Goal: Task Accomplishment & Management: Use online tool/utility

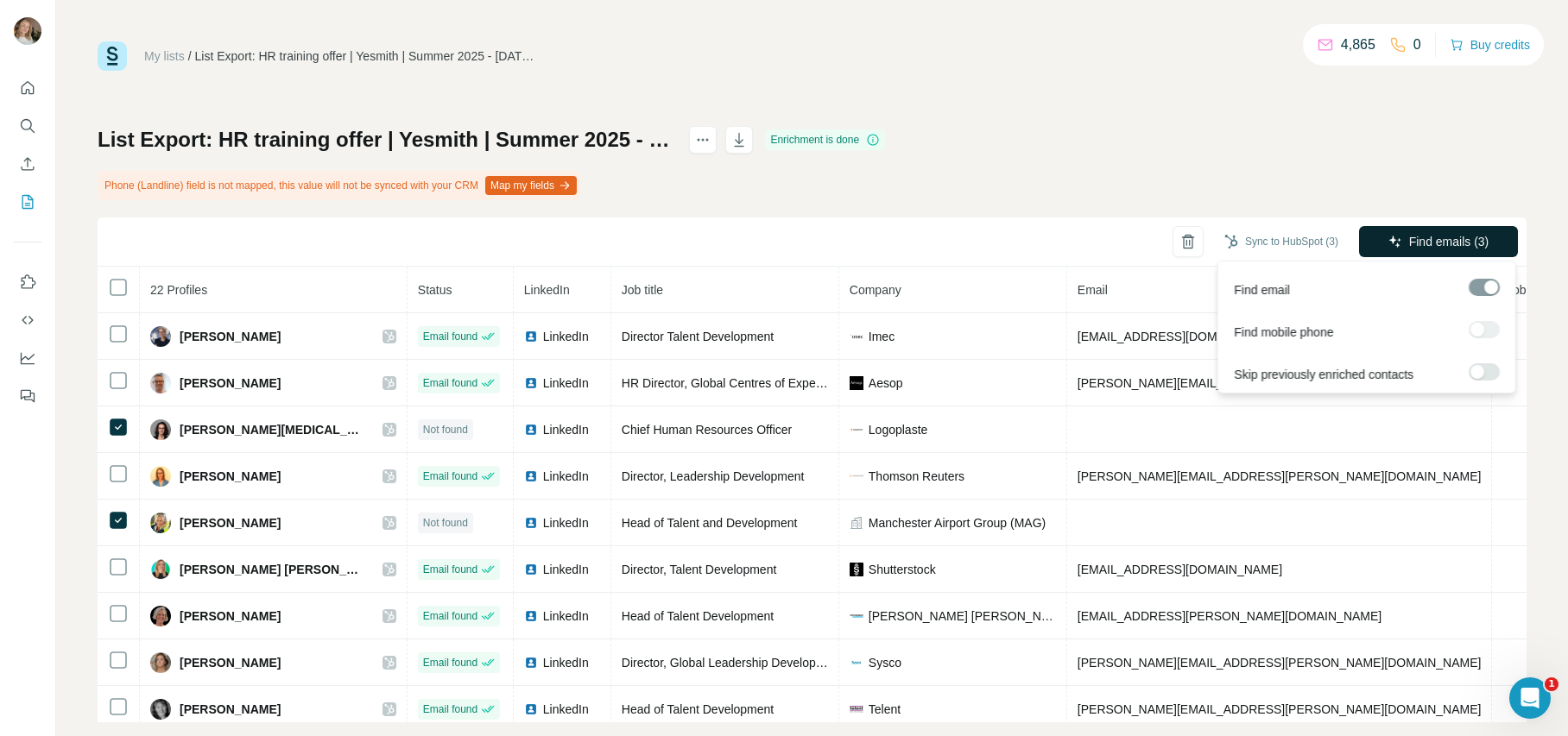
click at [1448, 256] on button "Find emails (3)" at bounding box center [1439, 242] width 159 height 31
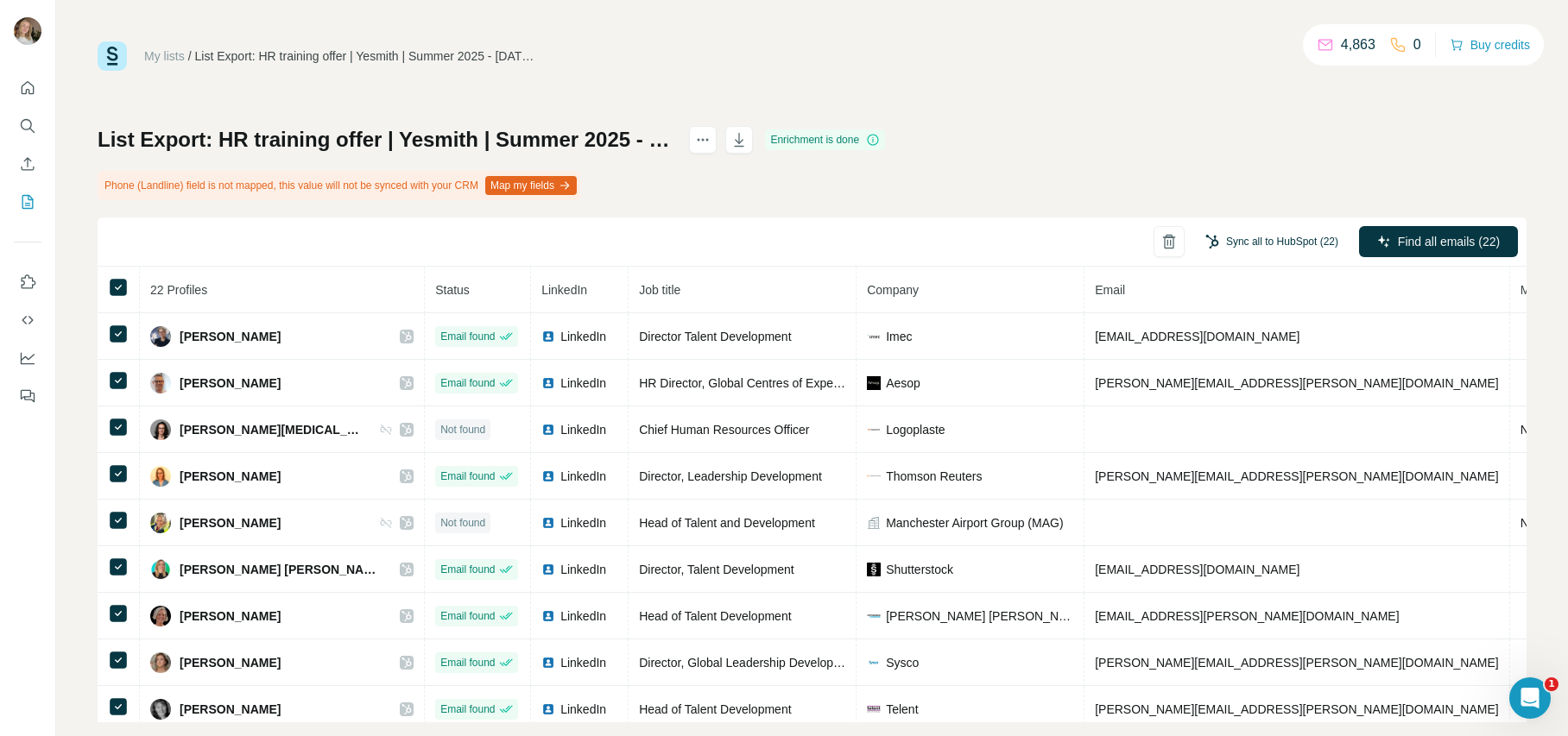
click at [1244, 240] on button "Sync all to HubSpot (22)" at bounding box center [1272, 241] width 157 height 25
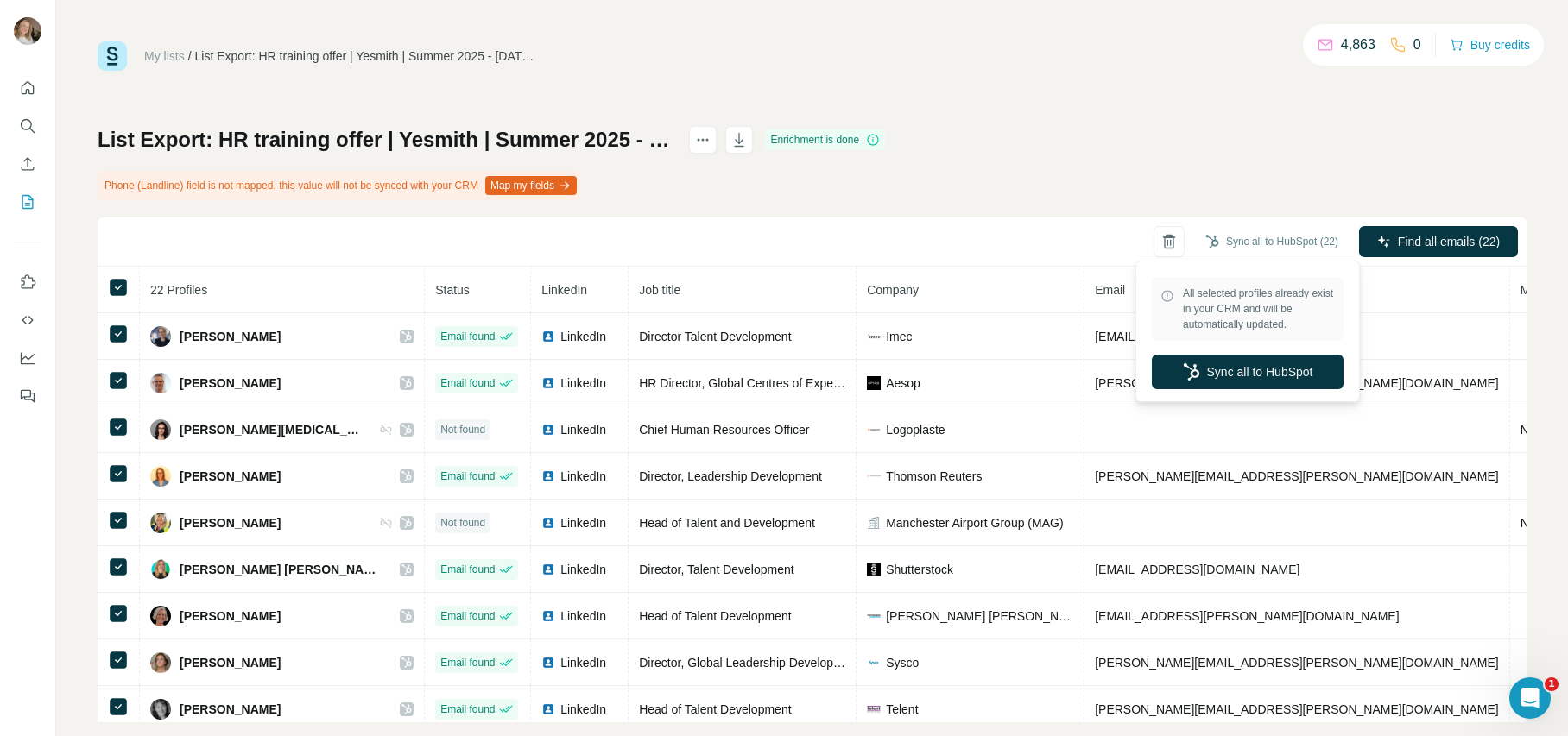
click at [1247, 389] on div "All selected profiles already exist in your CRM and will be automatically updat…" at bounding box center [1247, 331] width 216 height 133
click at [1250, 374] on button "Sync all to HubSpot" at bounding box center [1247, 371] width 191 height 34
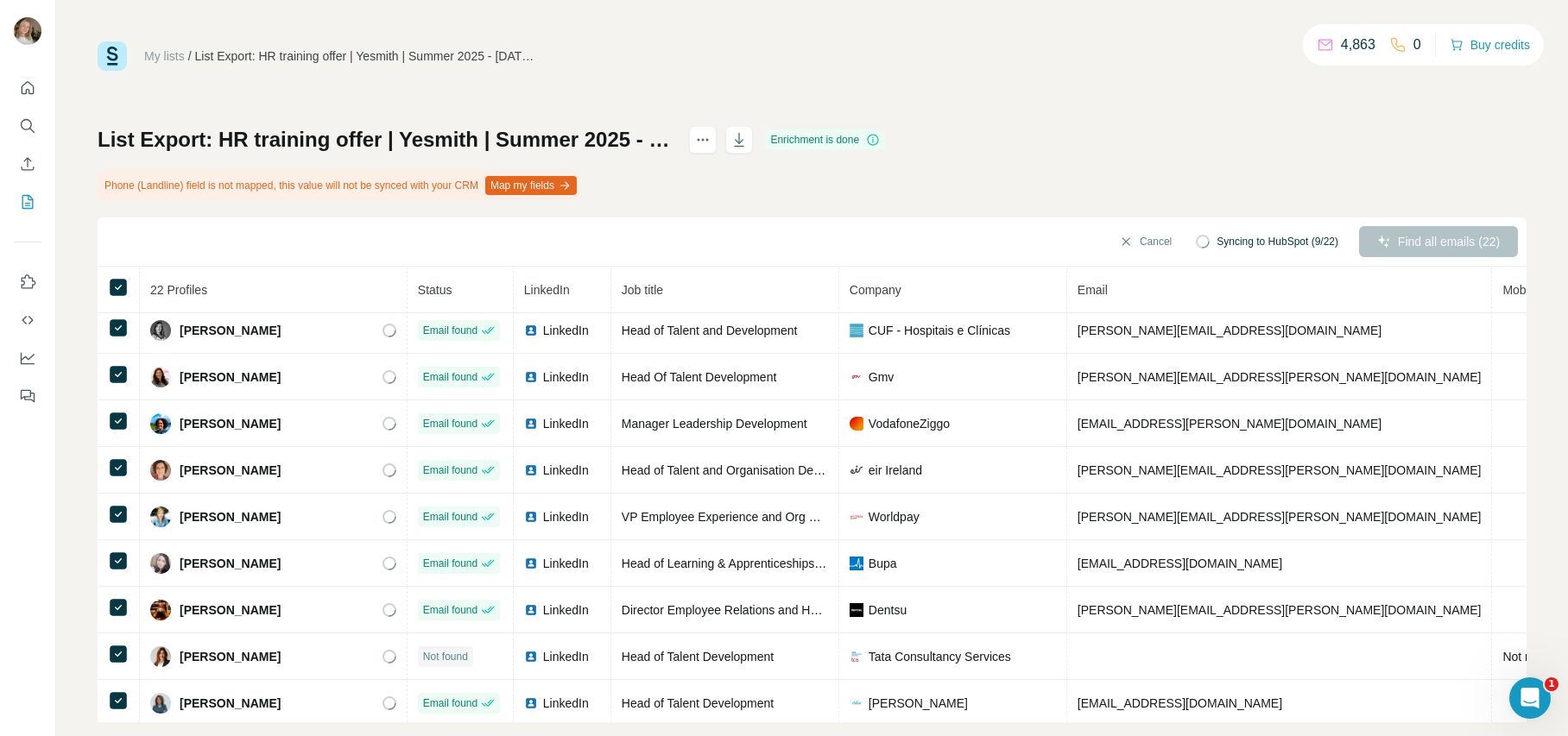
scroll to position [616, 0]
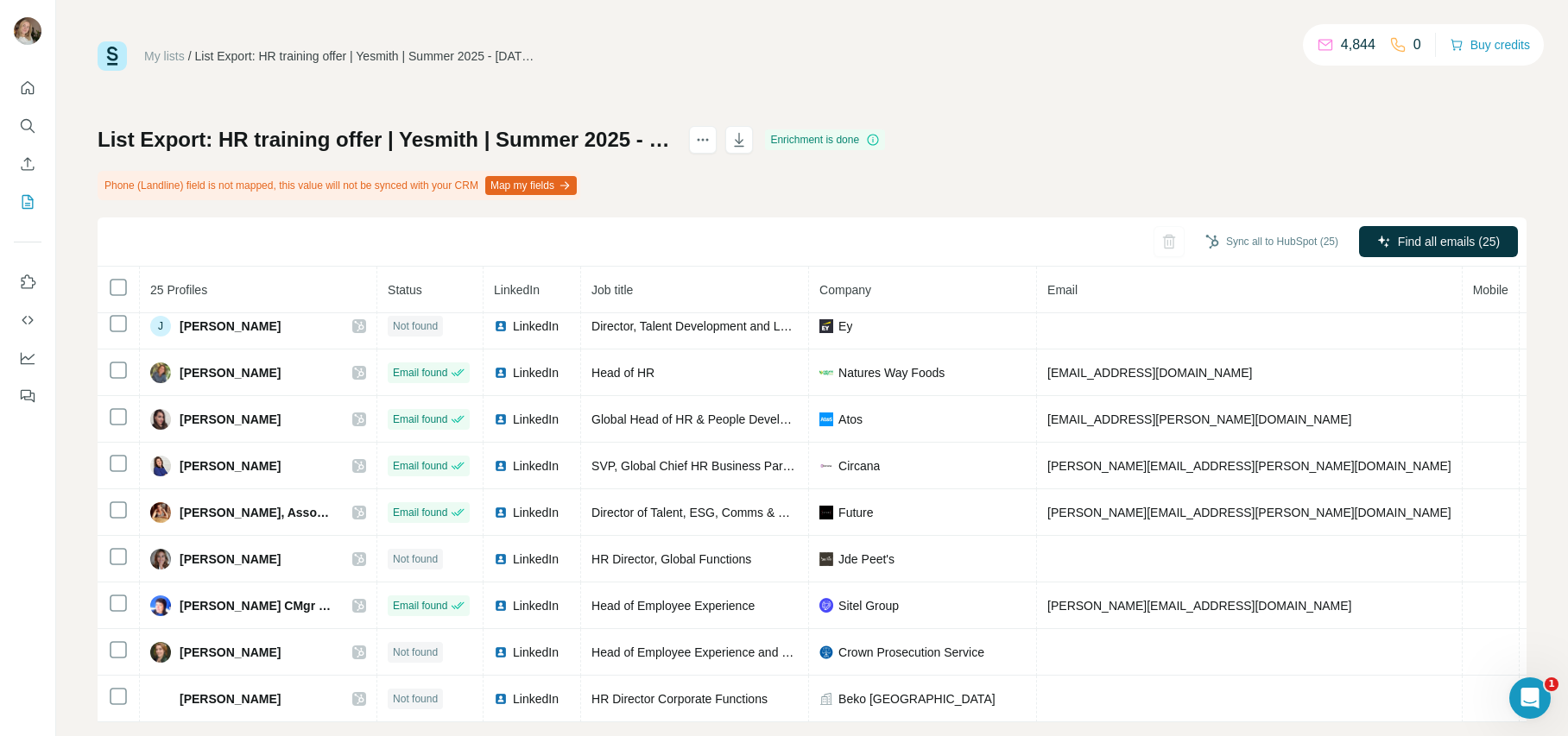
scroll to position [27, 0]
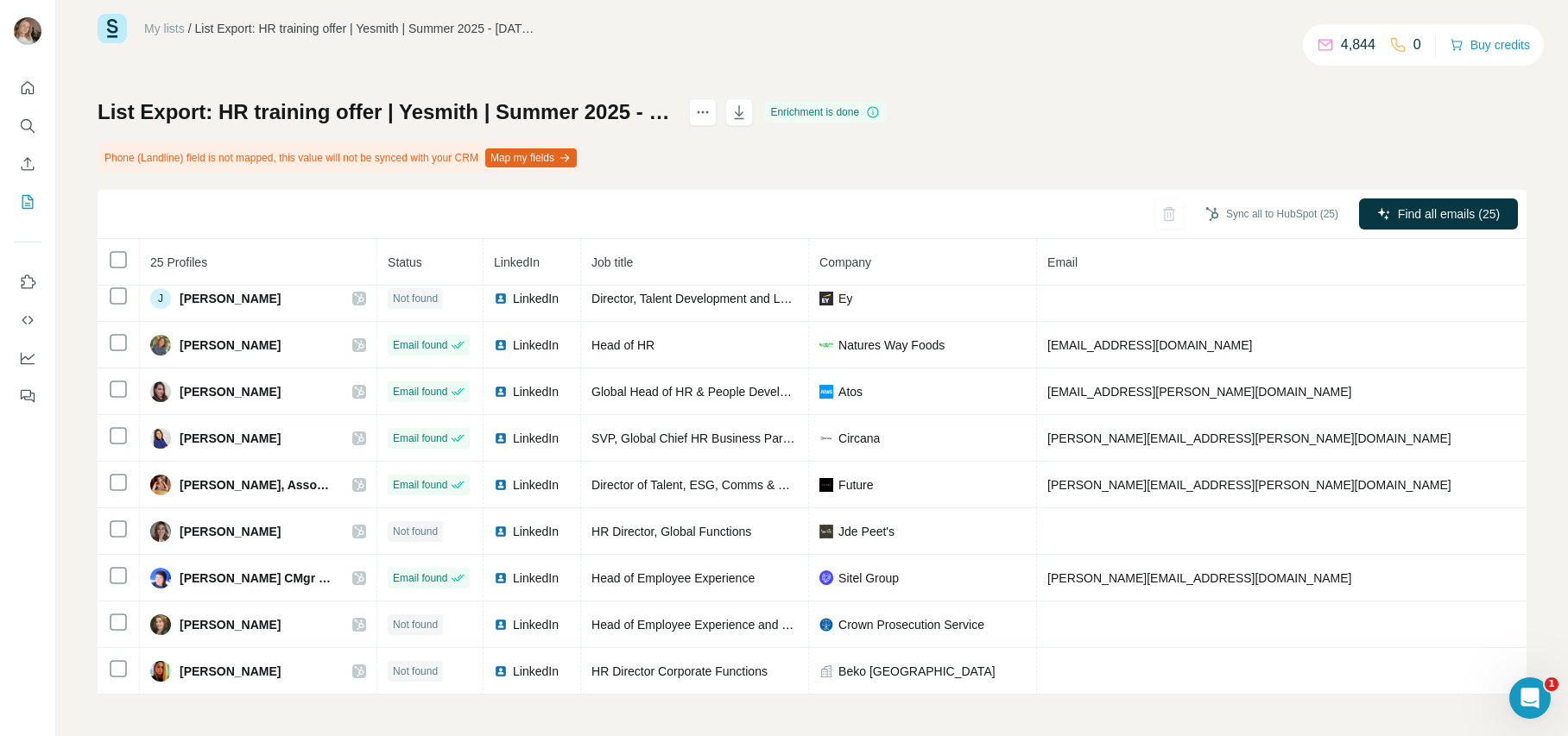
click at [105, 255] on th at bounding box center [118, 263] width 42 height 47
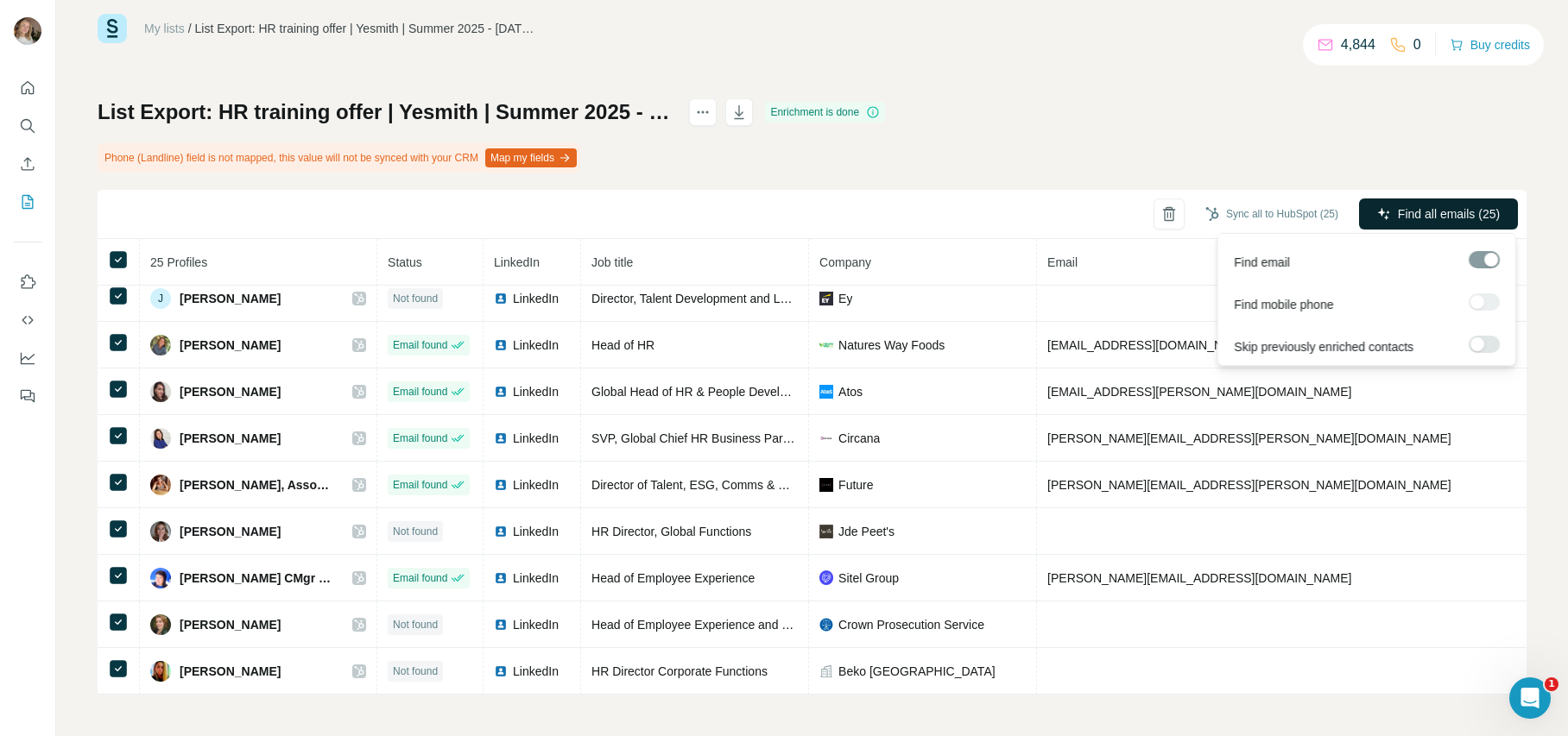
click at [1485, 214] on span "Find all emails (25)" at bounding box center [1449, 215] width 102 height 18
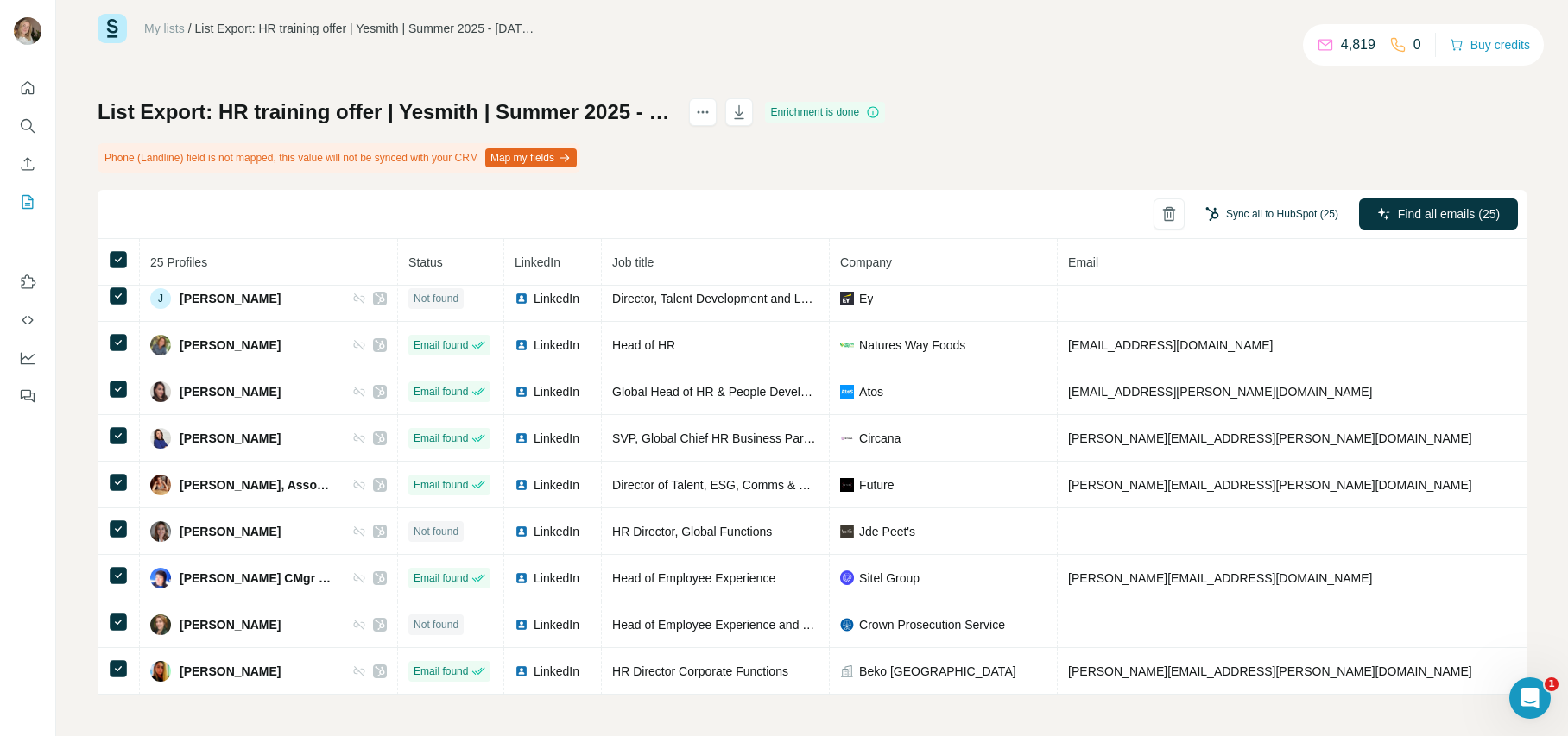
click at [1232, 210] on button "Sync all to HubSpot (25)" at bounding box center [1272, 214] width 157 height 25
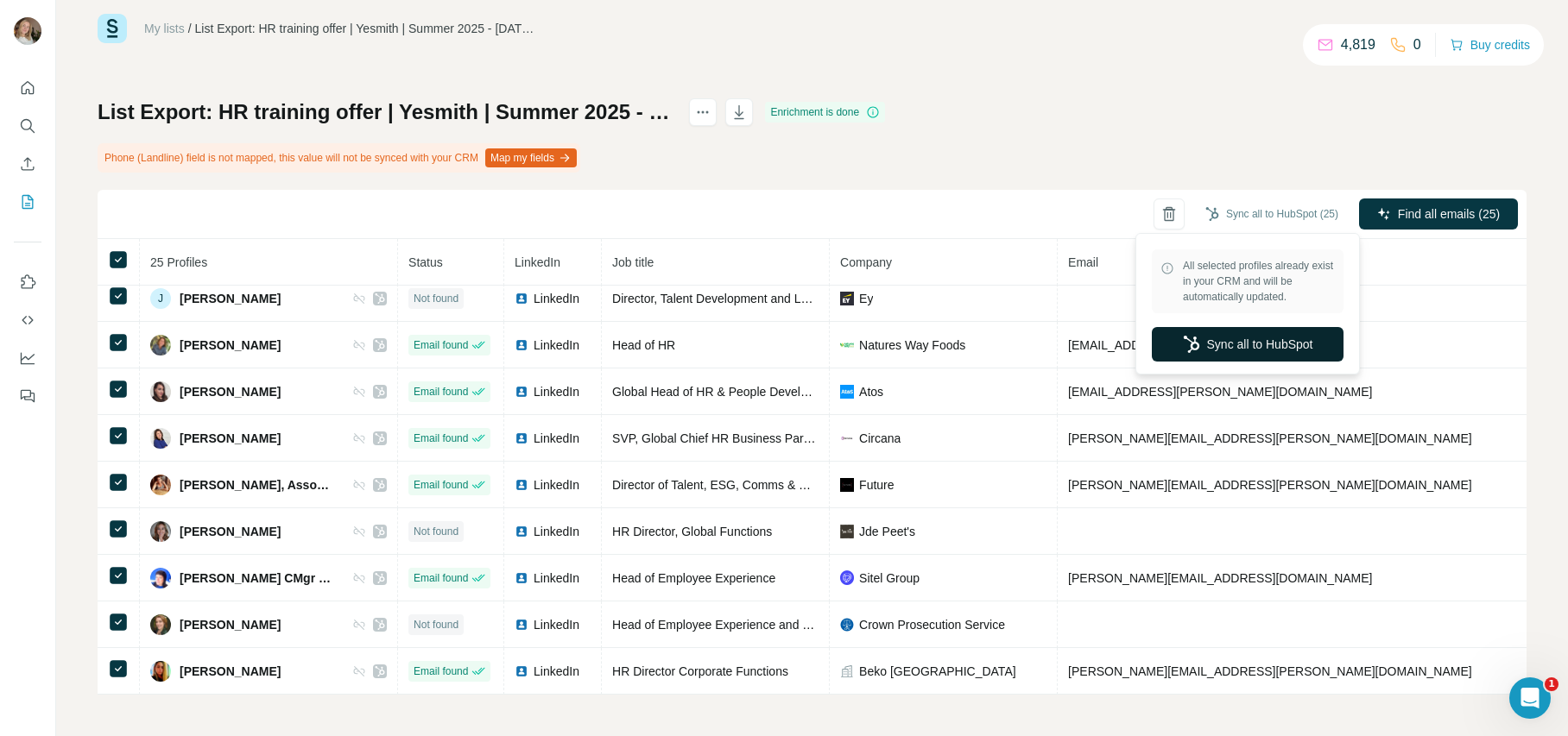
click at [1238, 343] on button "Sync all to HubSpot" at bounding box center [1247, 344] width 191 height 34
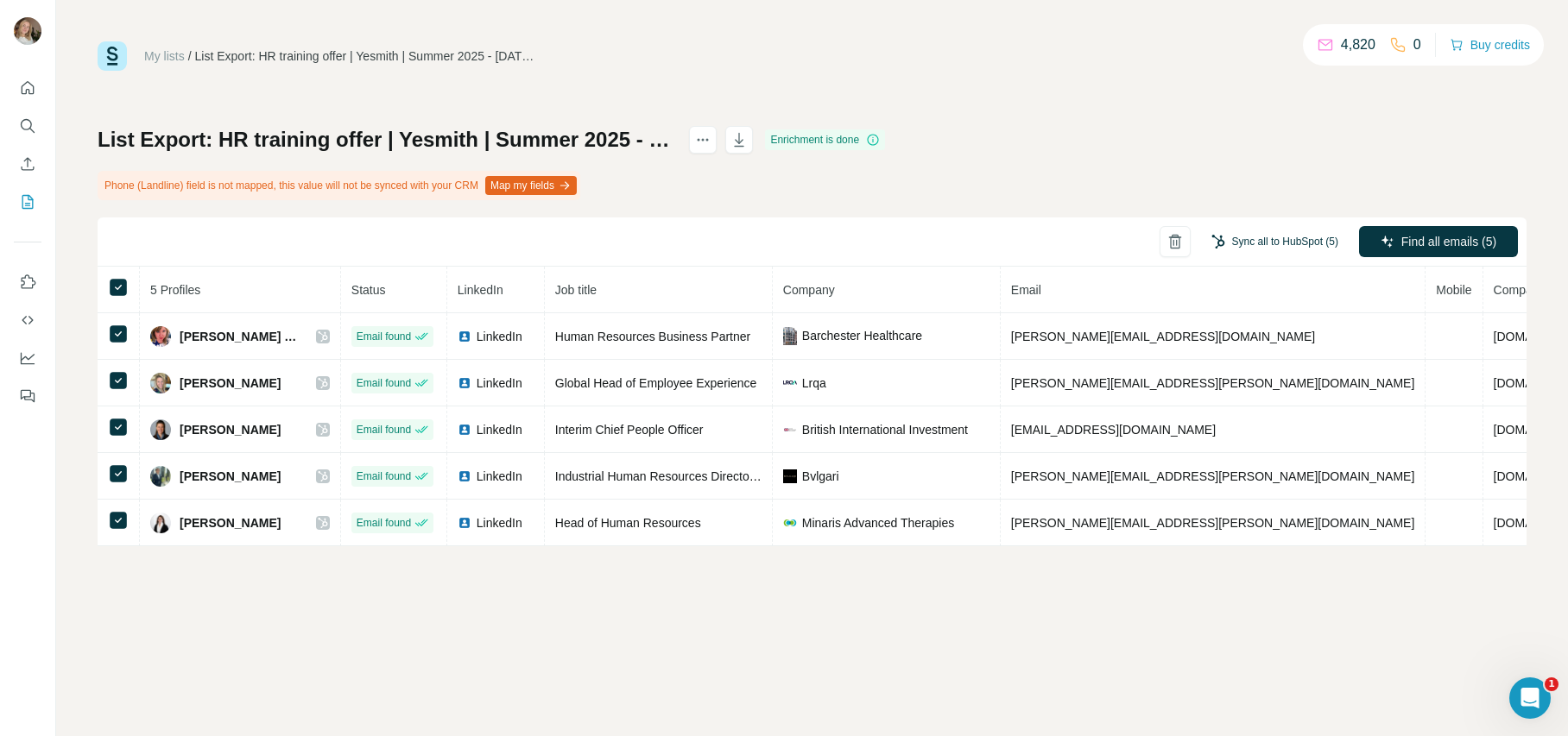
click at [1311, 238] on button "Sync all to HubSpot (5)" at bounding box center [1275, 241] width 151 height 25
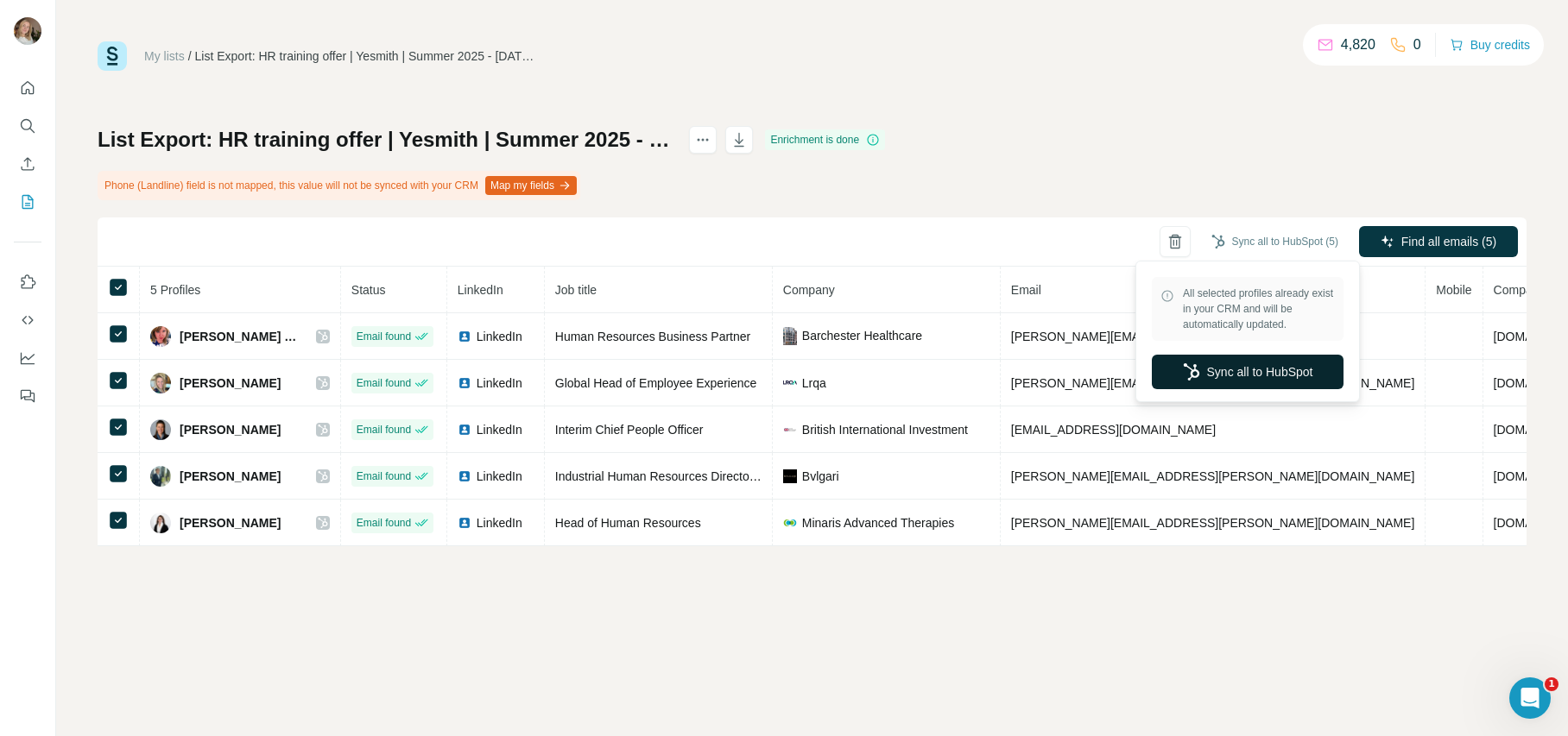
click at [1275, 377] on button "Sync all to HubSpot" at bounding box center [1247, 371] width 191 height 34
